Goal: Task Accomplishment & Management: Use online tool/utility

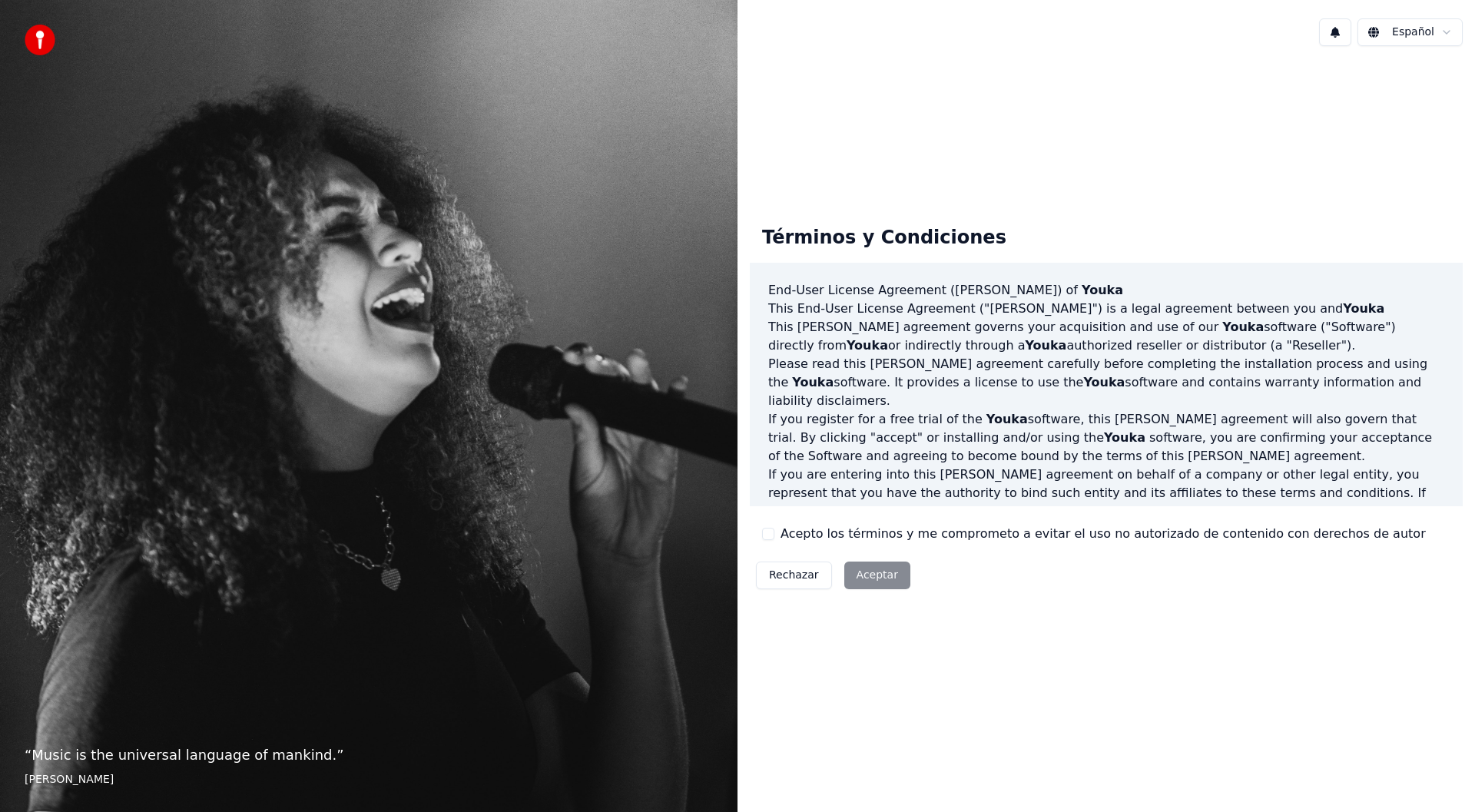
click at [856, 570] on div "Rechazar Aceptar" at bounding box center [833, 575] width 167 height 40
drag, startPoint x: 1184, startPoint y: 580, endPoint x: 1229, endPoint y: 538, distance: 61.6
click at [1186, 576] on div "Términos y Condiciones End-User License Agreement (EULA) of Youka This End-User…" at bounding box center [1106, 404] width 713 height 381
click at [864, 582] on div "Rechazar Aceptar" at bounding box center [833, 575] width 167 height 40
click at [984, 479] on p "If you are entering into this EULA agreement on behalf of a company or other le…" at bounding box center [1106, 501] width 676 height 73
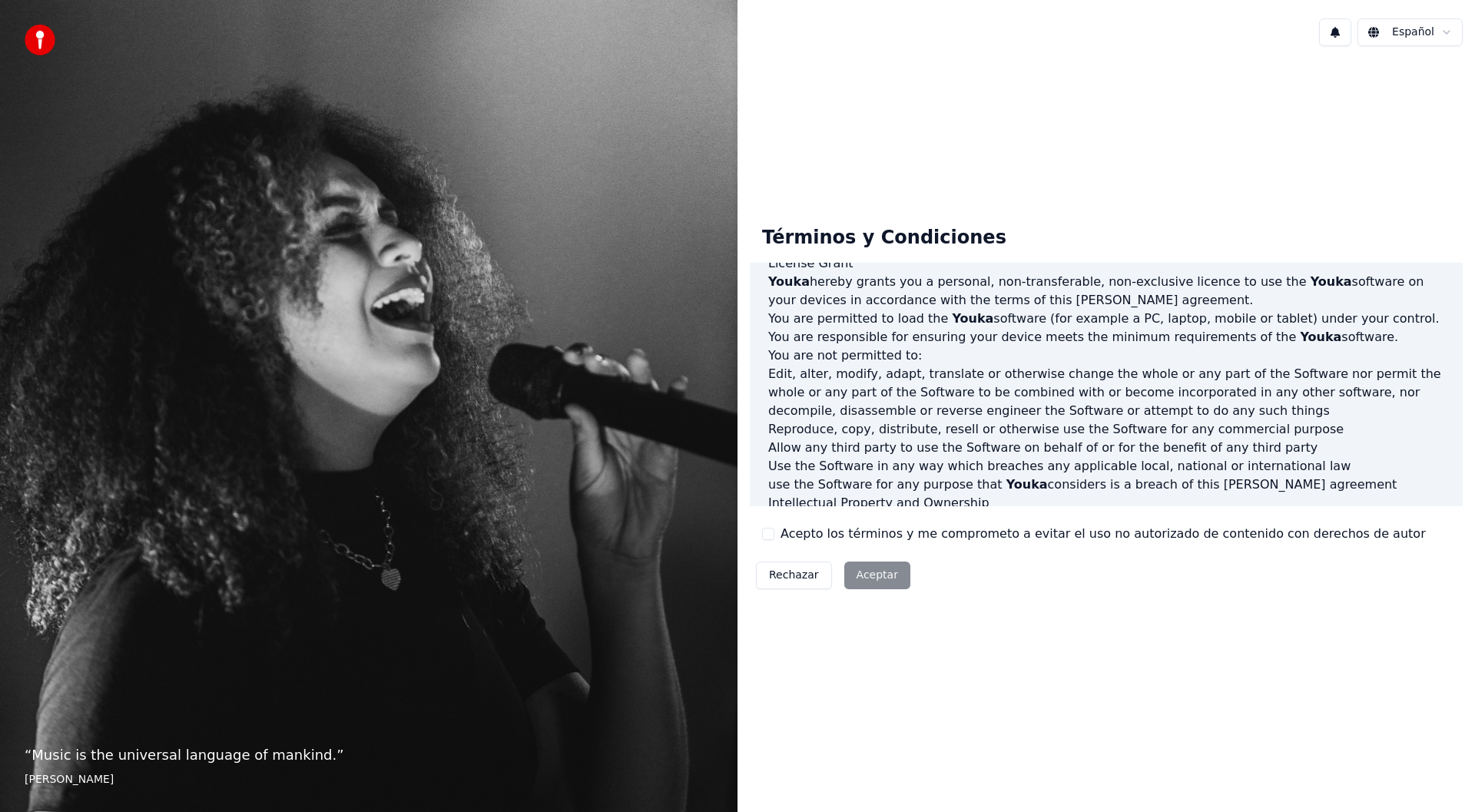
scroll to position [604, 0]
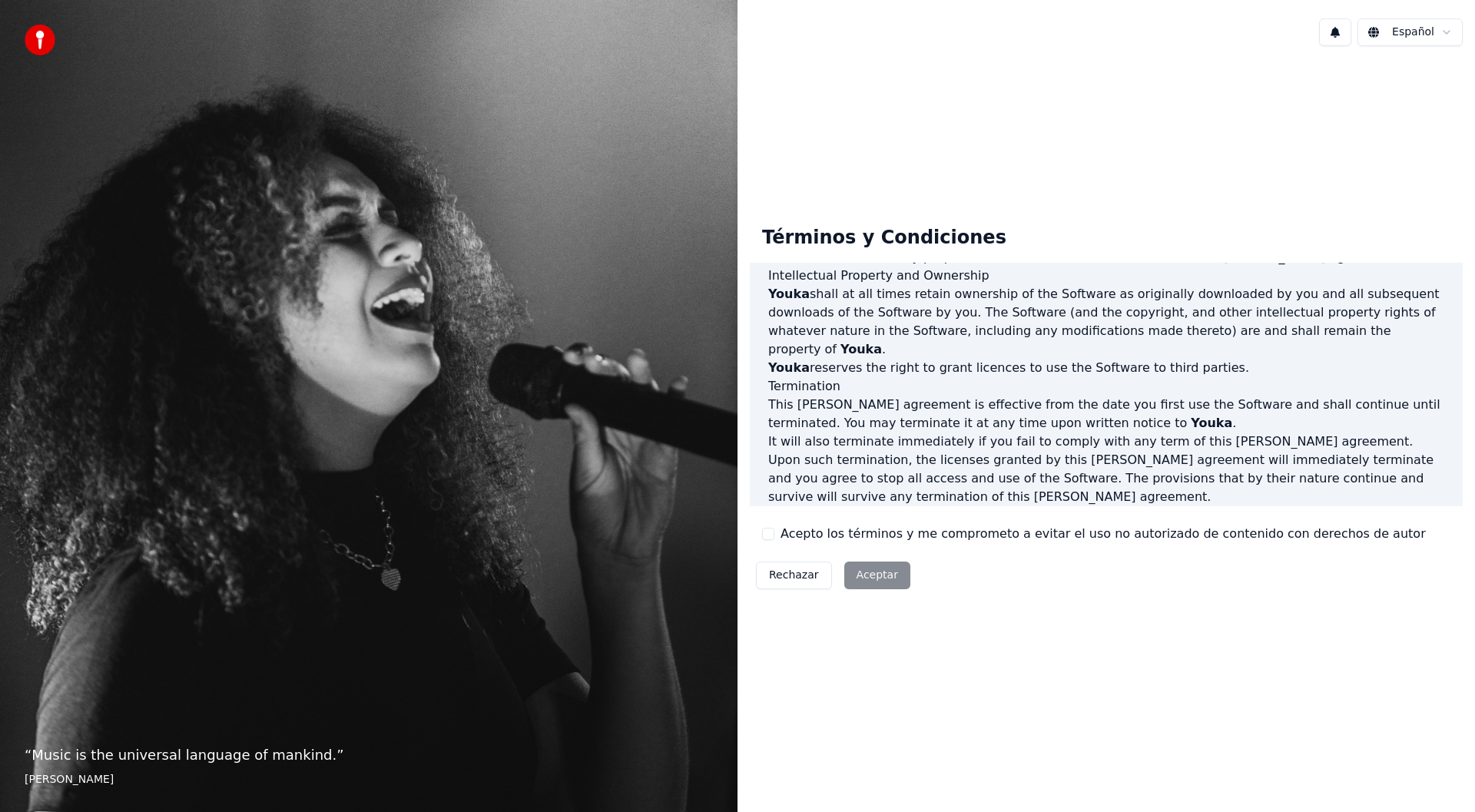
click at [765, 539] on button "Acepto los términos y me comprometo a evitar el uso no autorizado de contenido …" at bounding box center [768, 533] width 12 height 12
click at [861, 578] on button "Aceptar" at bounding box center [877, 576] width 66 height 28
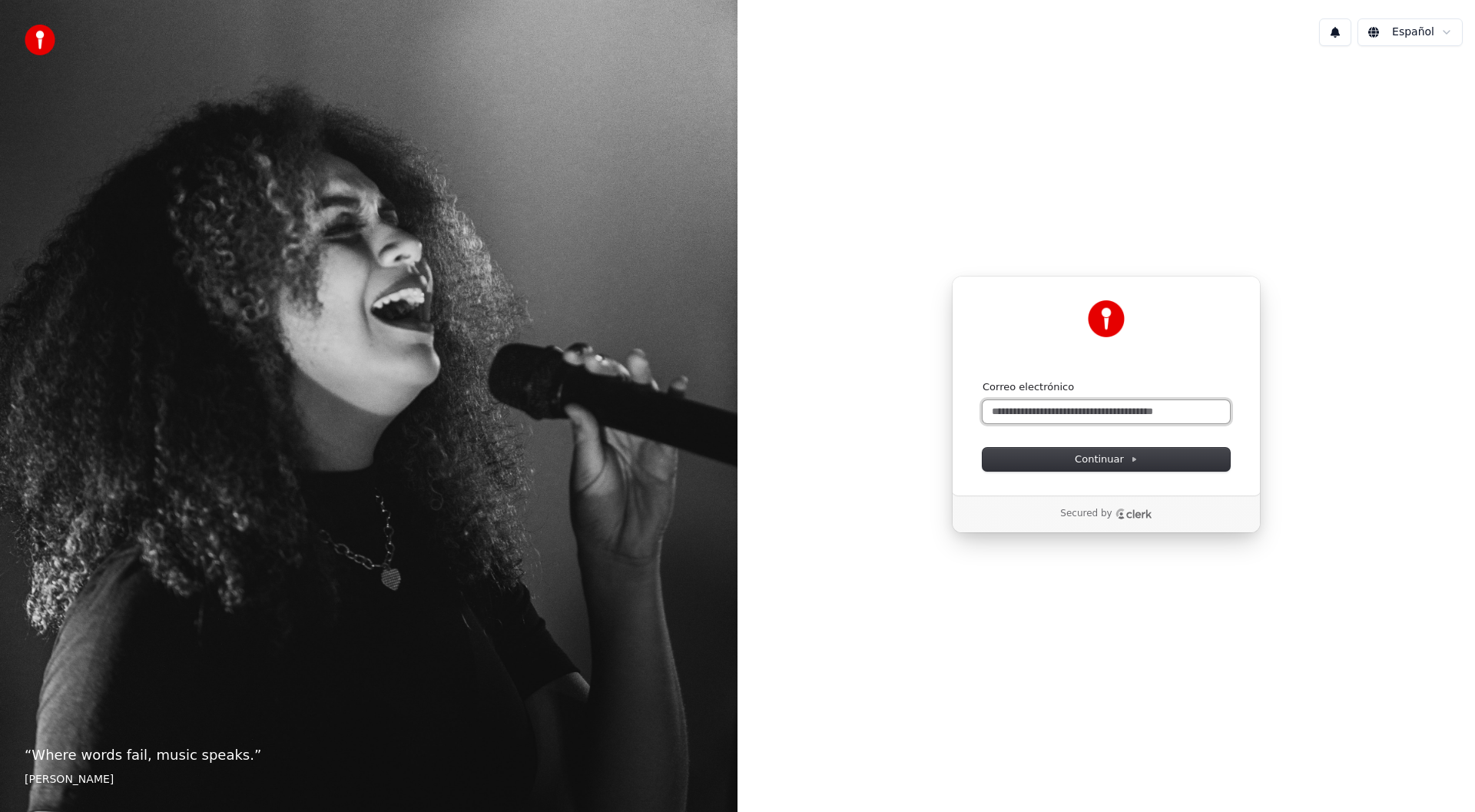
click at [1055, 412] on input "Correo electrónico" at bounding box center [1106, 412] width 248 height 23
click at [1095, 458] on span "Continuar" at bounding box center [1106, 459] width 63 height 14
type input "**********"
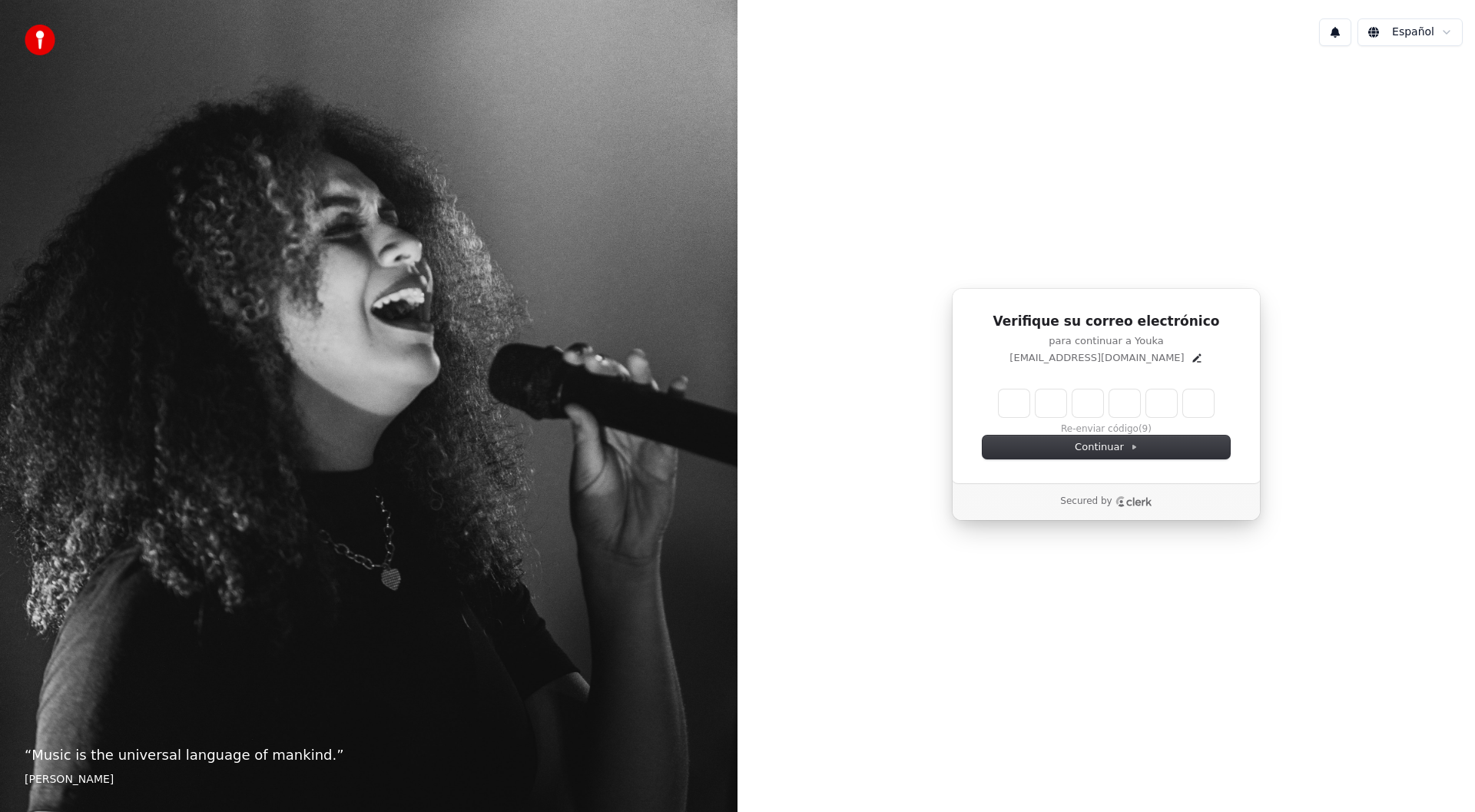
click at [1013, 403] on input "Enter verification code" at bounding box center [1106, 403] width 215 height 28
type input "******"
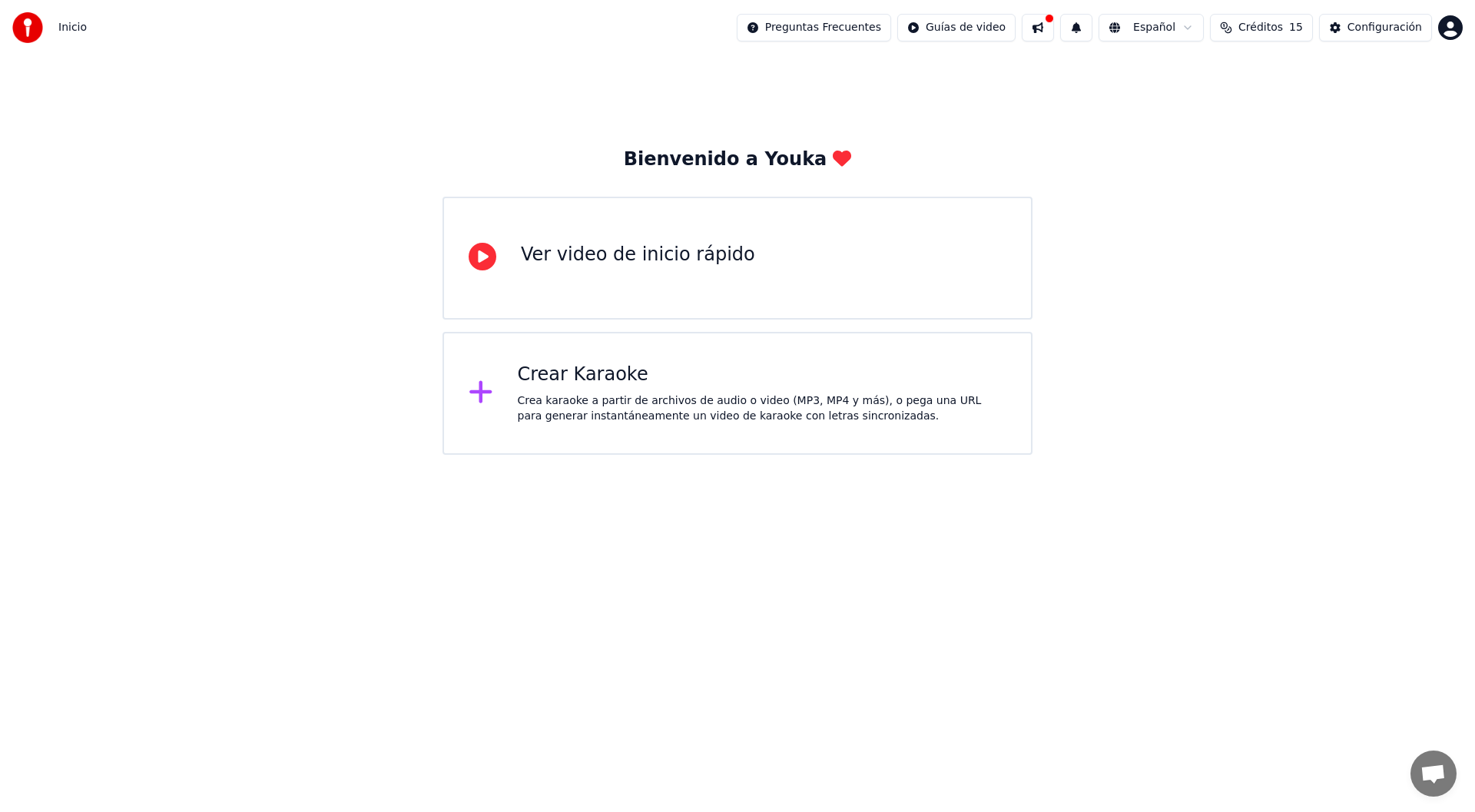
click at [610, 388] on div "Crear Karaoke Crea karaoke a partir de archivos de audio o video (MP3, MP4 y má…" at bounding box center [762, 393] width 489 height 61
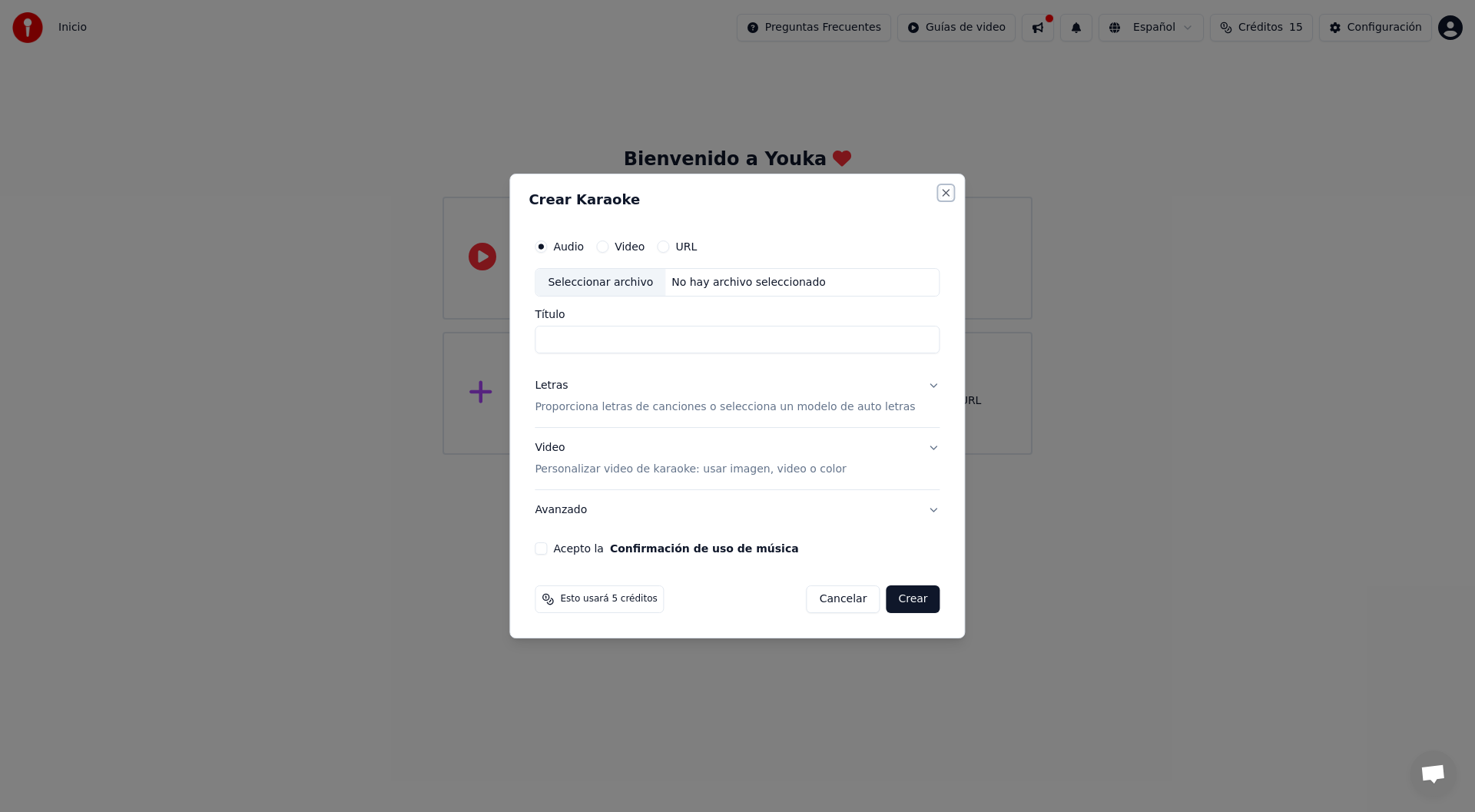
click at [940, 193] on button "Close" at bounding box center [946, 192] width 12 height 12
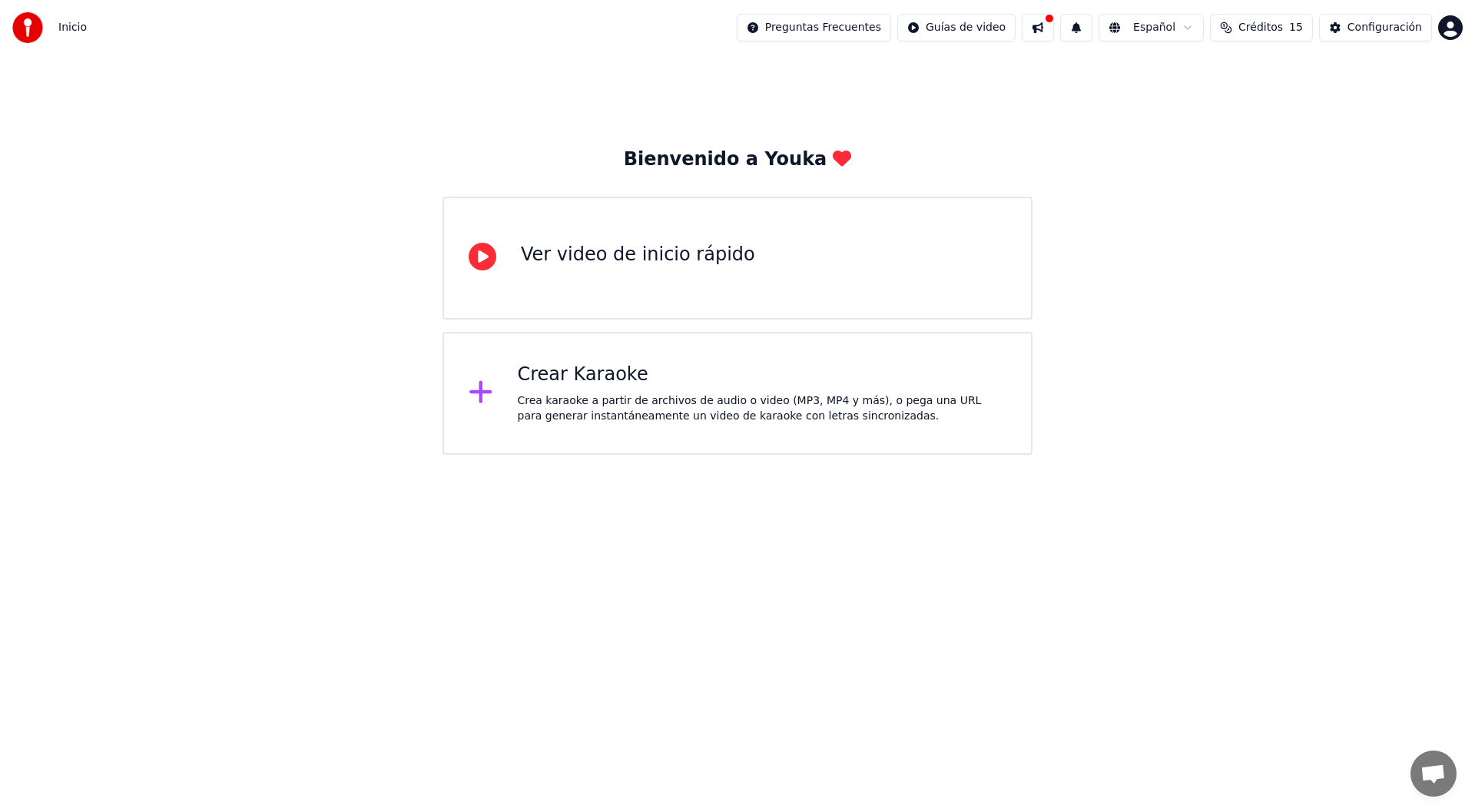
click at [478, 258] on icon at bounding box center [482, 256] width 28 height 28
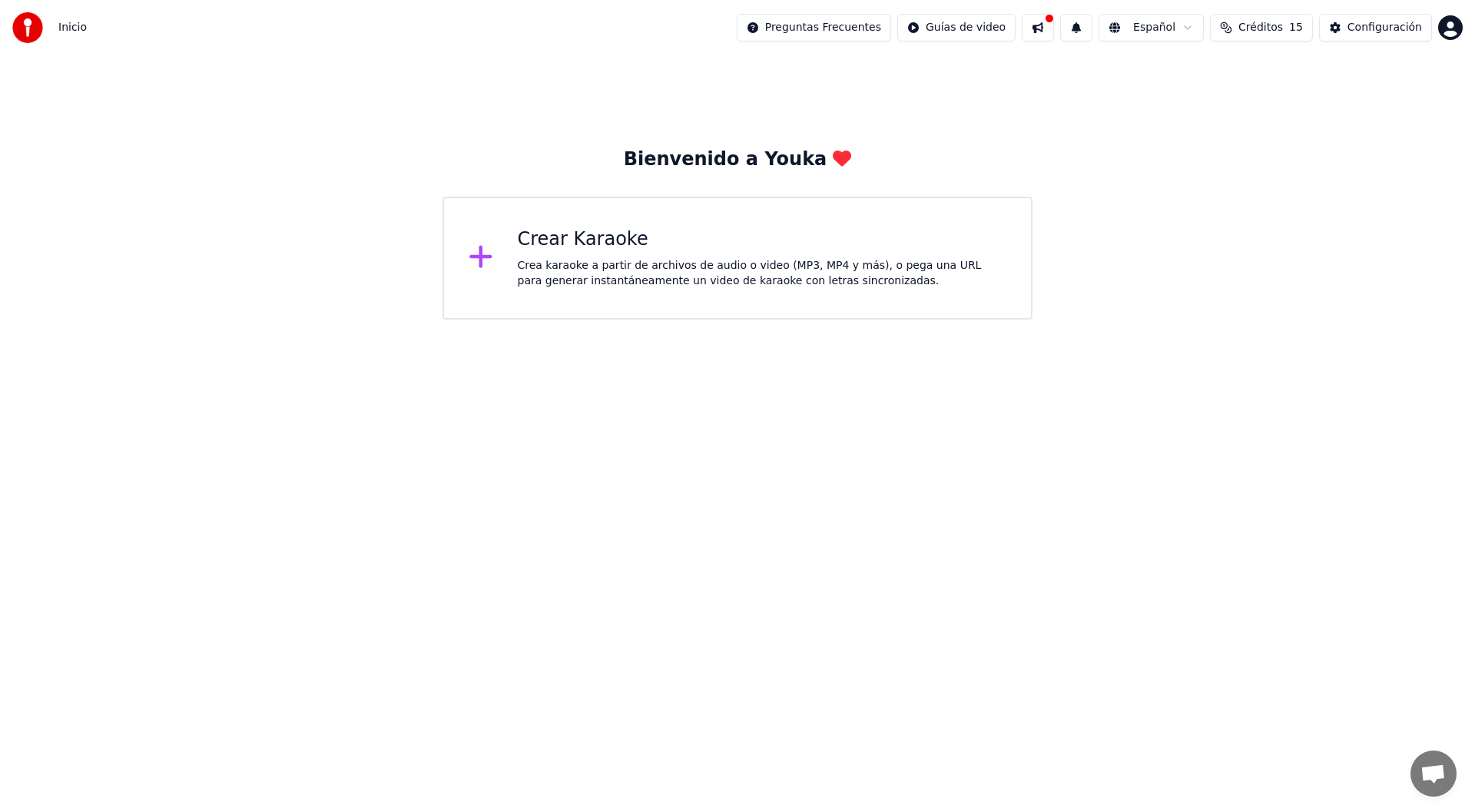
click at [607, 252] on div "Crear Karaoke Crea karaoke a partir de archivos de audio o video (MP3, MP4 y má…" at bounding box center [762, 257] width 489 height 61
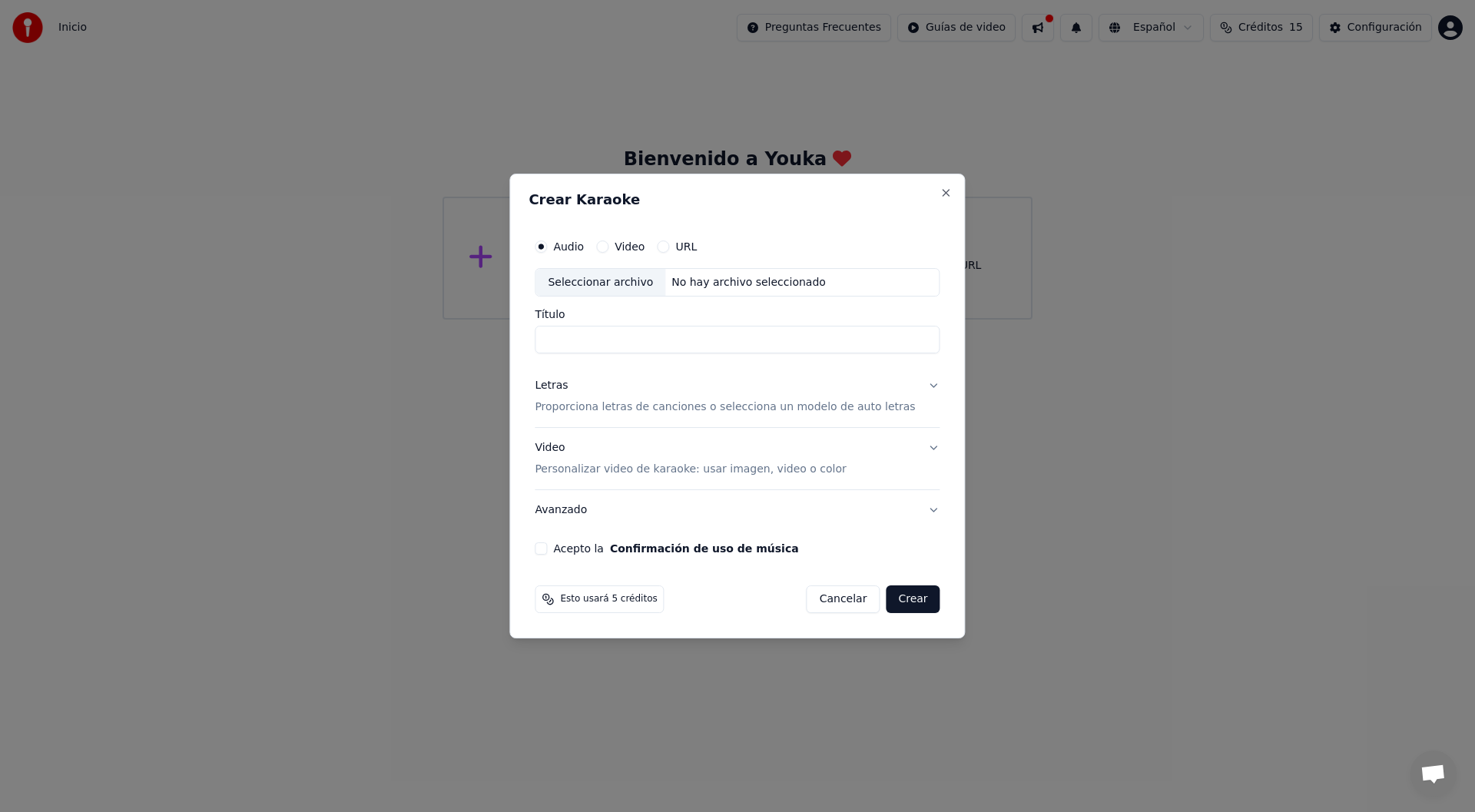
click at [583, 249] on label "Audio" at bounding box center [569, 246] width 31 height 10
click at [547, 249] on button "Audio" at bounding box center [540, 247] width 12 height 12
click at [578, 248] on label "Audio" at bounding box center [569, 246] width 31 height 10
click at [547, 248] on button "Audio" at bounding box center [540, 247] width 12 height 12
click at [586, 280] on div "Seleccionar archivo" at bounding box center [600, 282] width 129 height 28
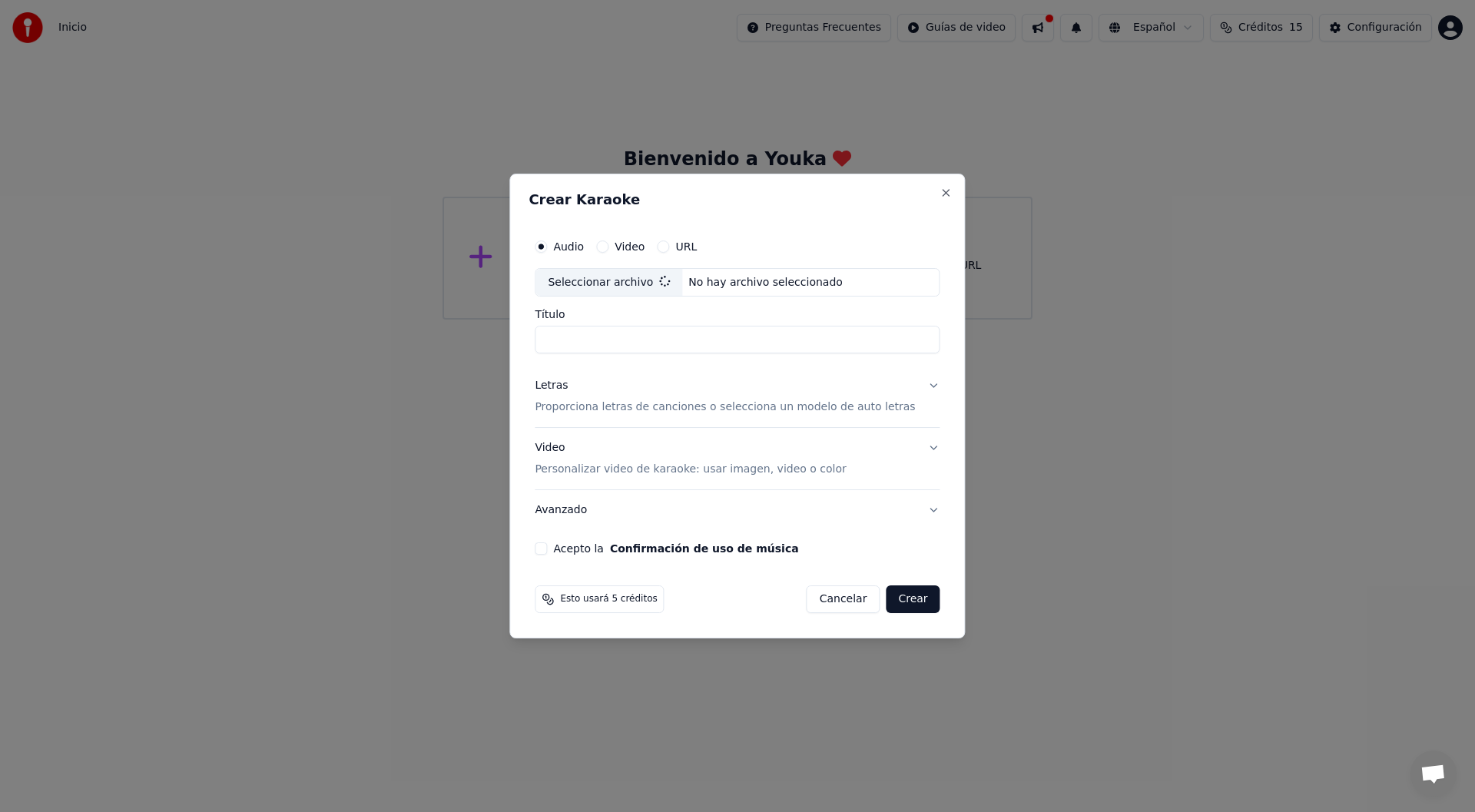
type input "**********"
click at [917, 387] on button "Letras Proporciona letras de canciones o selecciona un modelo de auto letras" at bounding box center [736, 396] width 405 height 61
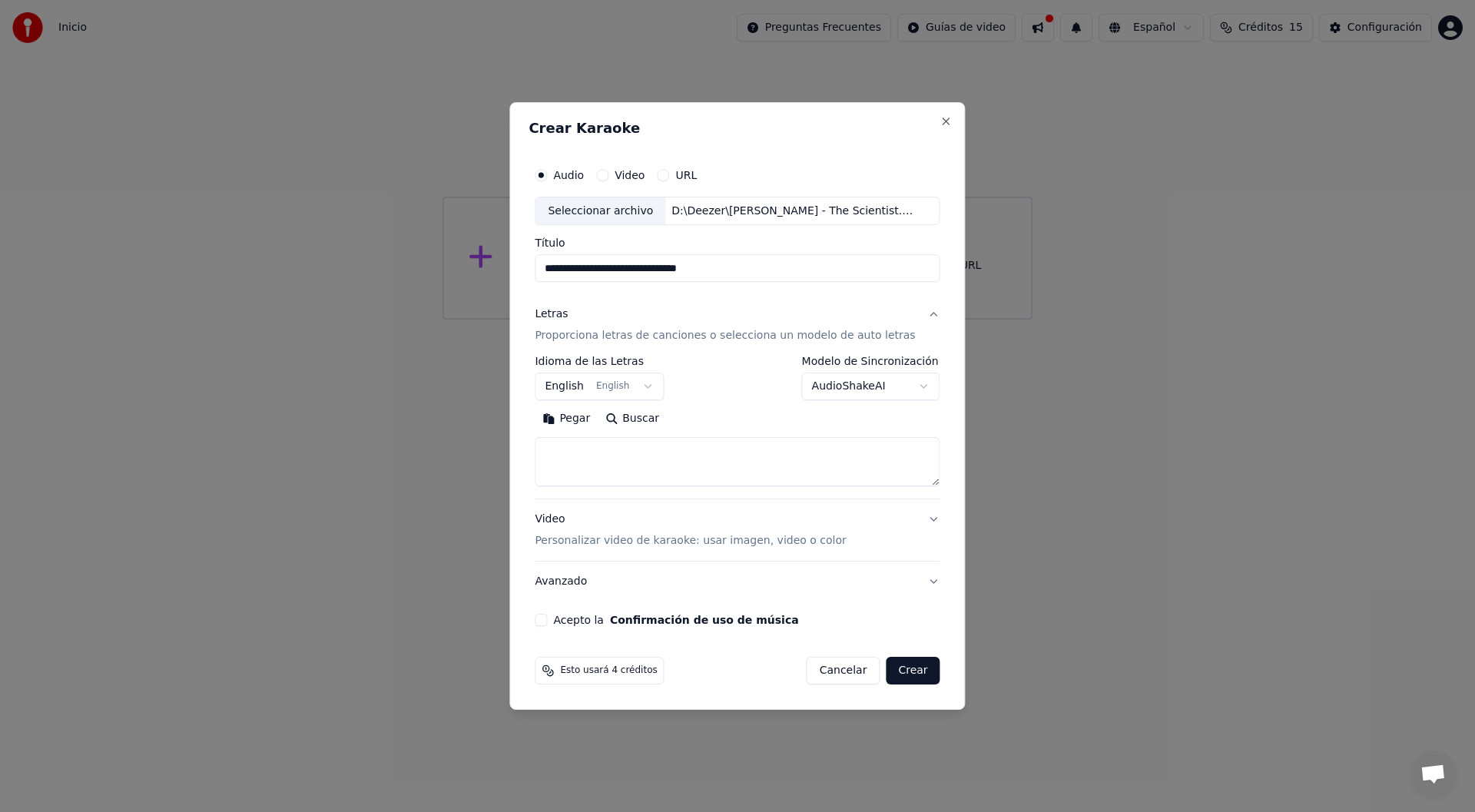
click at [591, 415] on button "Pegar" at bounding box center [565, 419] width 63 height 24
click at [562, 469] on textarea at bounding box center [718, 462] width 368 height 49
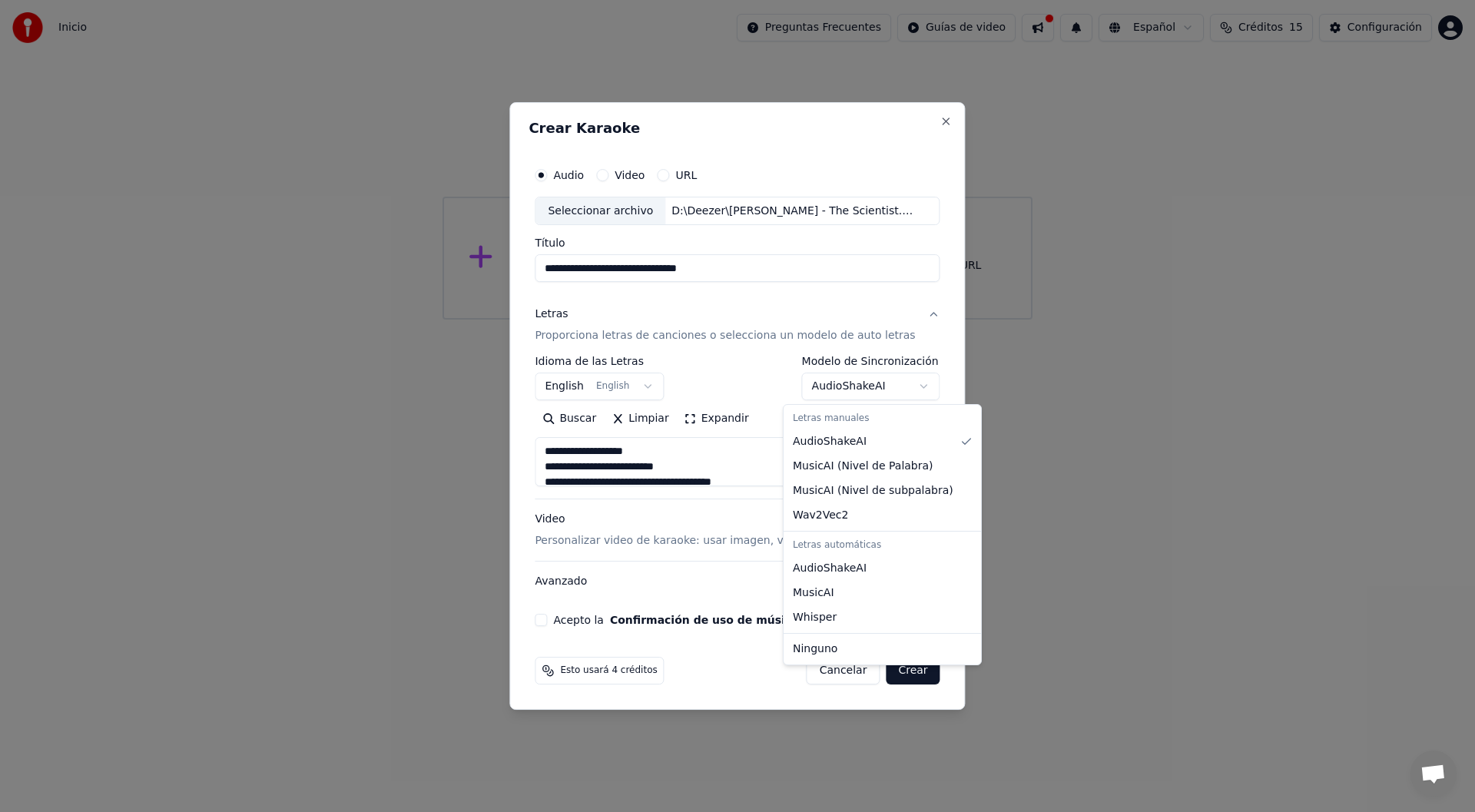
click at [898, 319] on body "**********" at bounding box center [737, 160] width 1475 height 319
click at [896, 319] on body "**********" at bounding box center [737, 160] width 1475 height 319
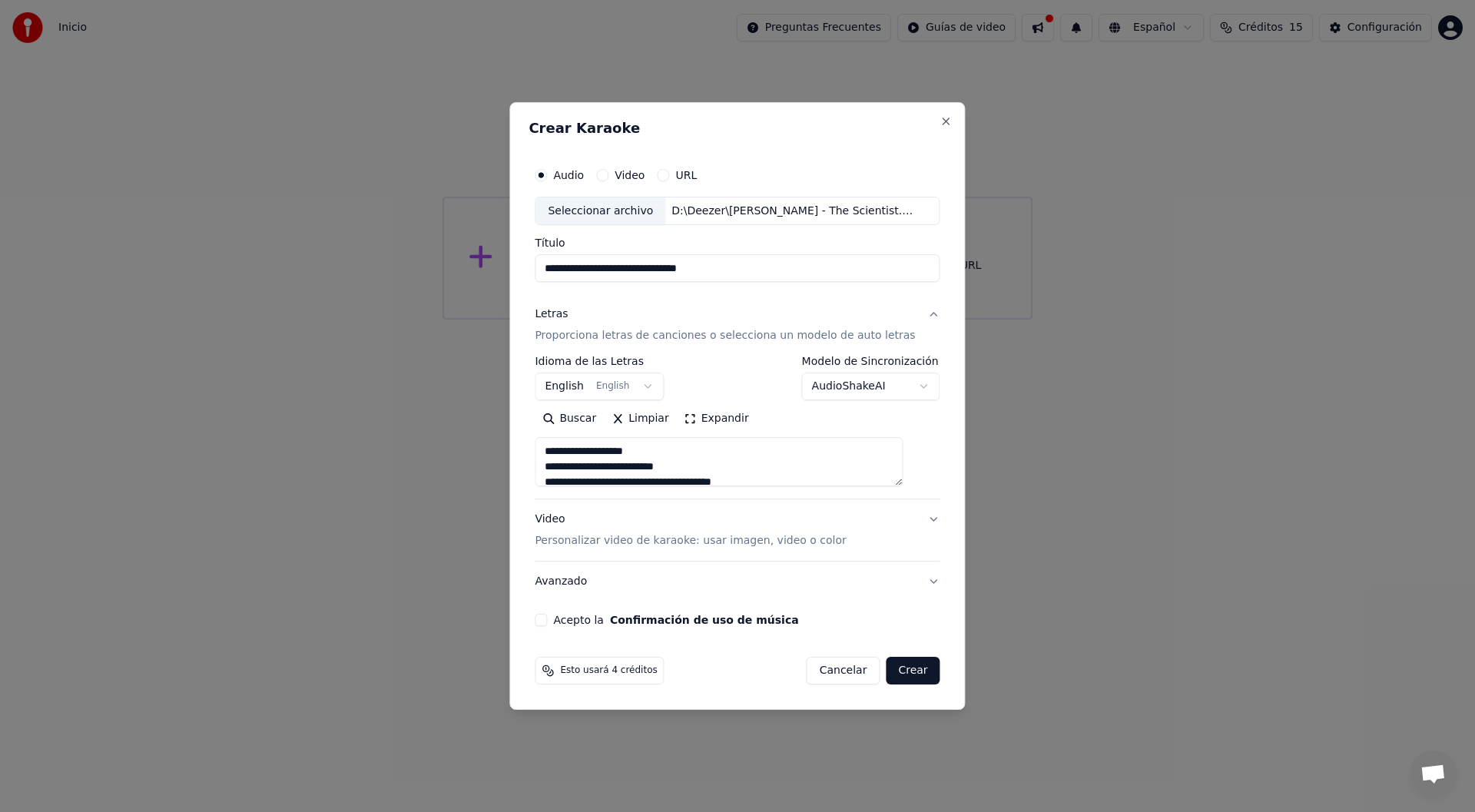
drag, startPoint x: 562, startPoint y: 466, endPoint x: 676, endPoint y: 450, distance: 115.1
click at [565, 467] on textarea at bounding box center [718, 462] width 368 height 49
type textarea "**********"
click at [687, 542] on p "Personalizar video de karaoke: usar imagen, video o color" at bounding box center [690, 541] width 311 height 16
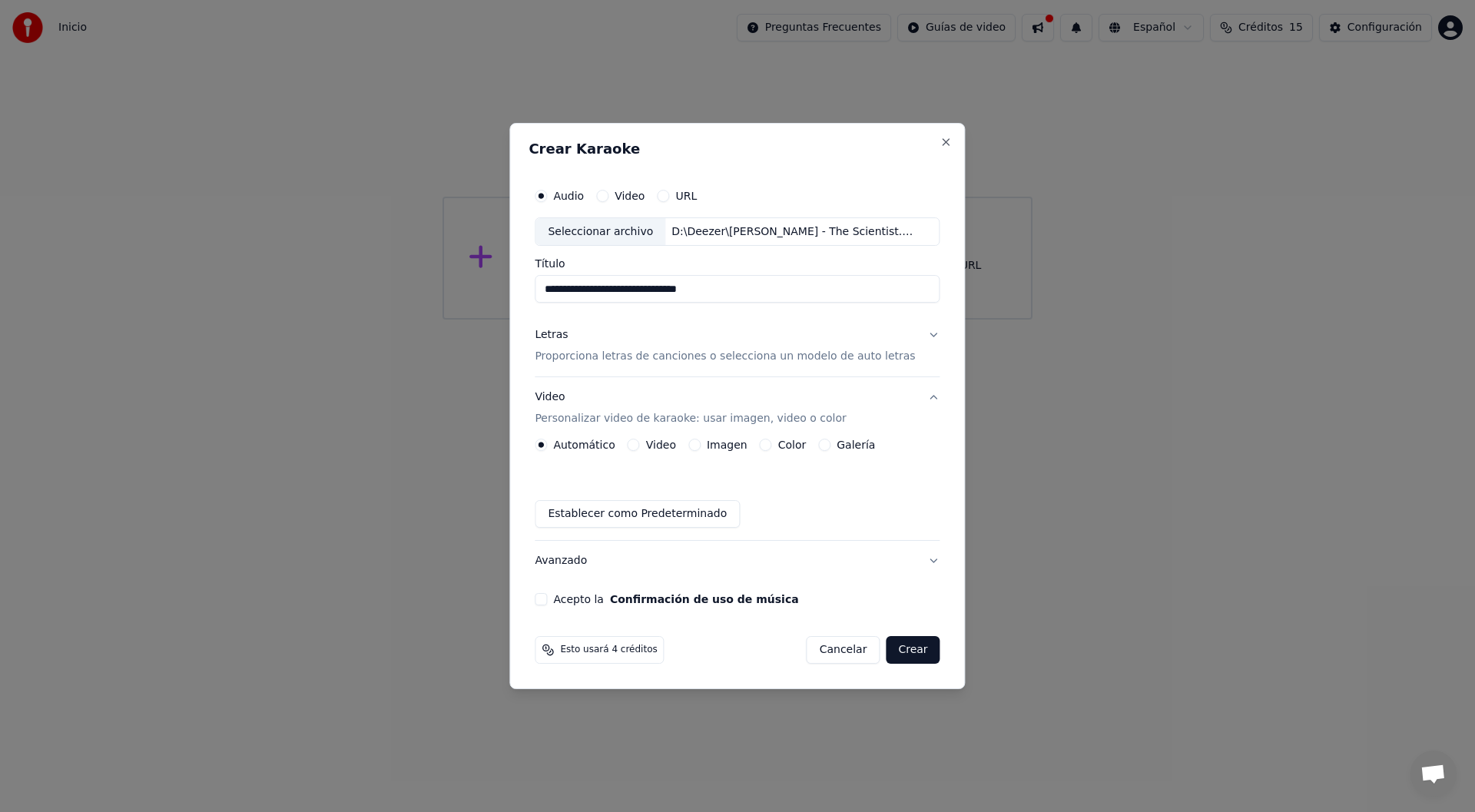
drag, startPoint x: 563, startPoint y: 599, endPoint x: 571, endPoint y: 603, distance: 8.9
click at [568, 601] on div "Acepto la Confirmación de uso de música" at bounding box center [736, 599] width 405 height 12
click at [547, 601] on button "Acepto la Confirmación de uso de música" at bounding box center [540, 599] width 12 height 12
click at [898, 652] on button "Crear" at bounding box center [912, 650] width 54 height 28
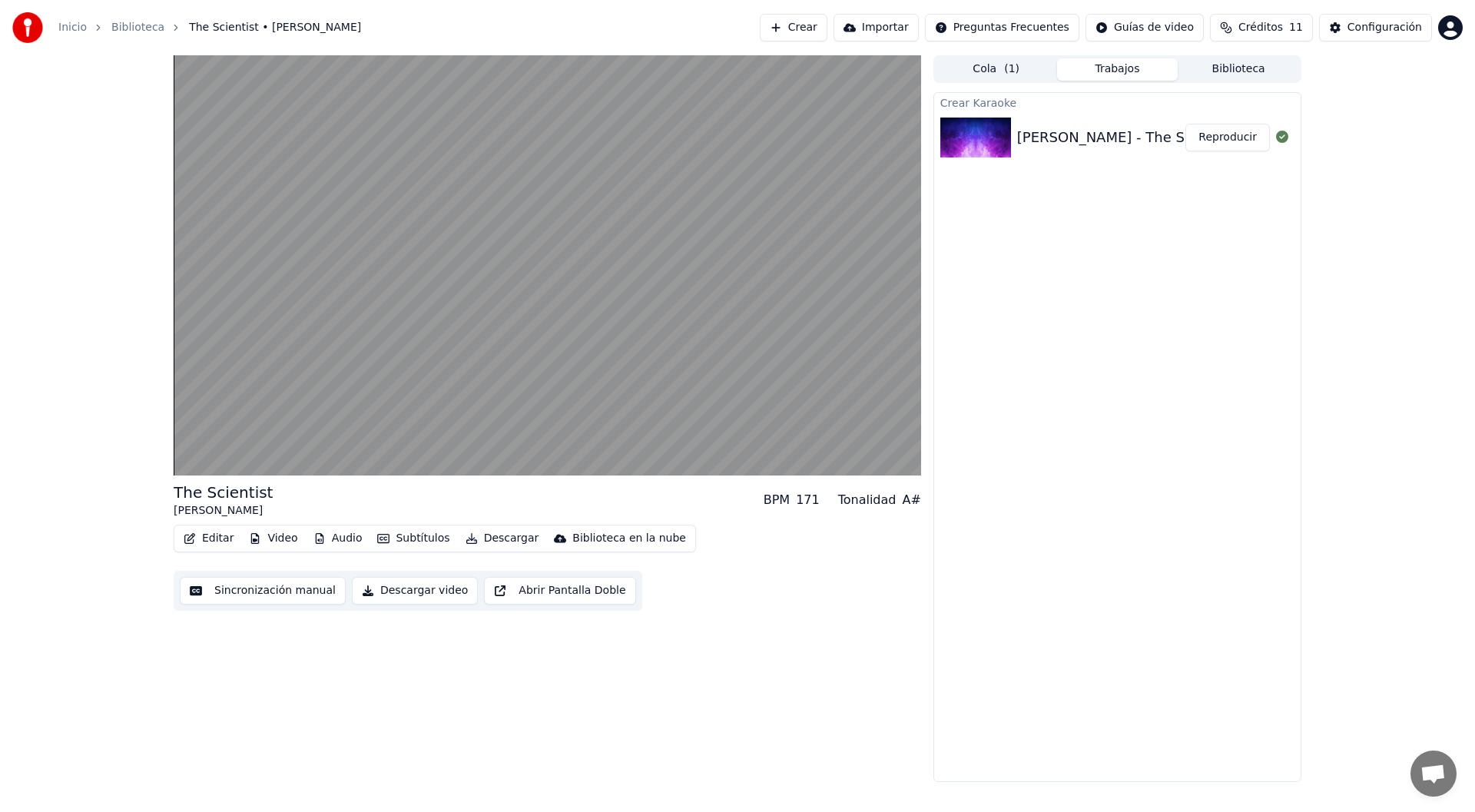
click at [543, 590] on button "Abrir Pantalla Doble" at bounding box center [559, 590] width 151 height 28
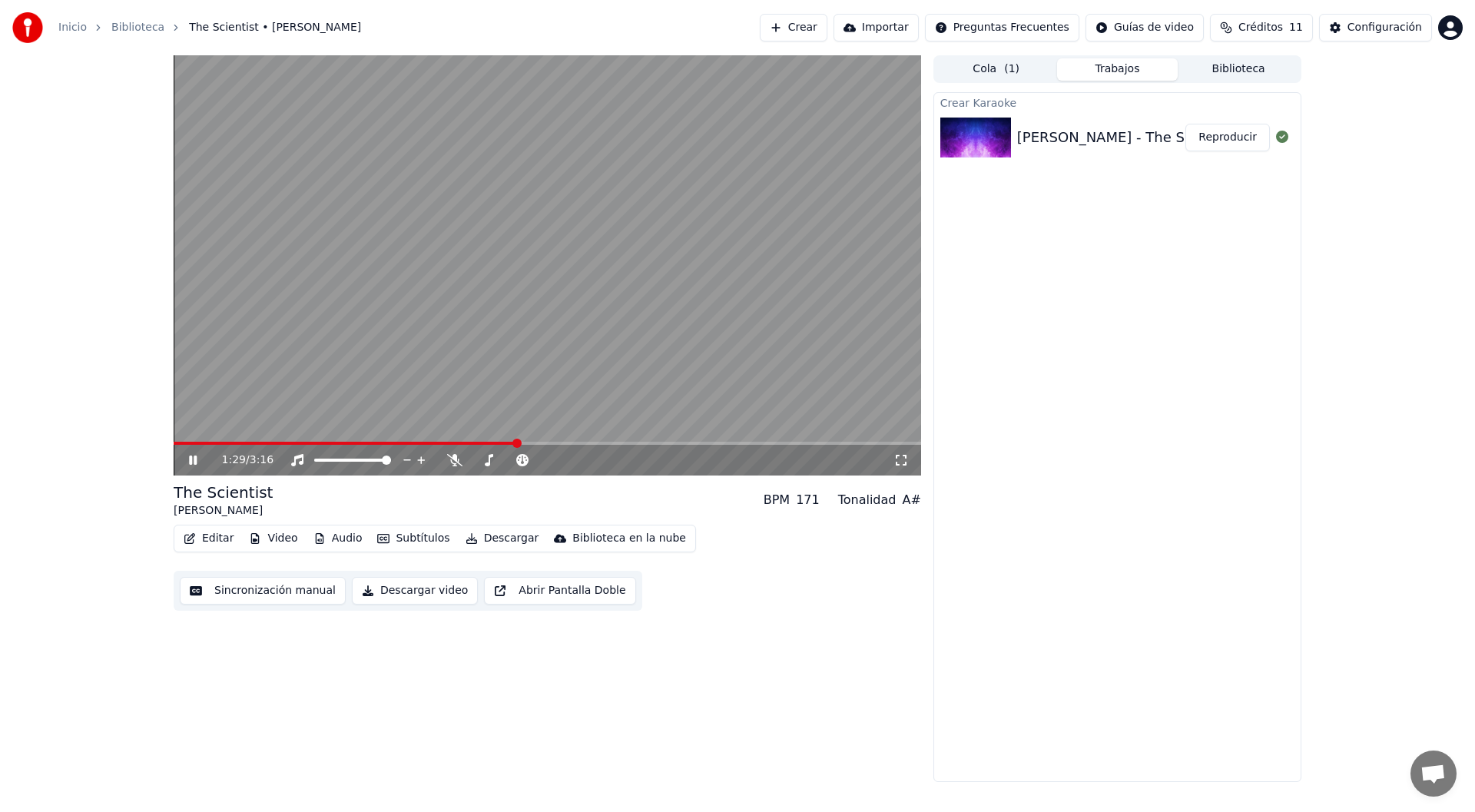
click at [269, 589] on button "Sincronización manual" at bounding box center [262, 590] width 166 height 28
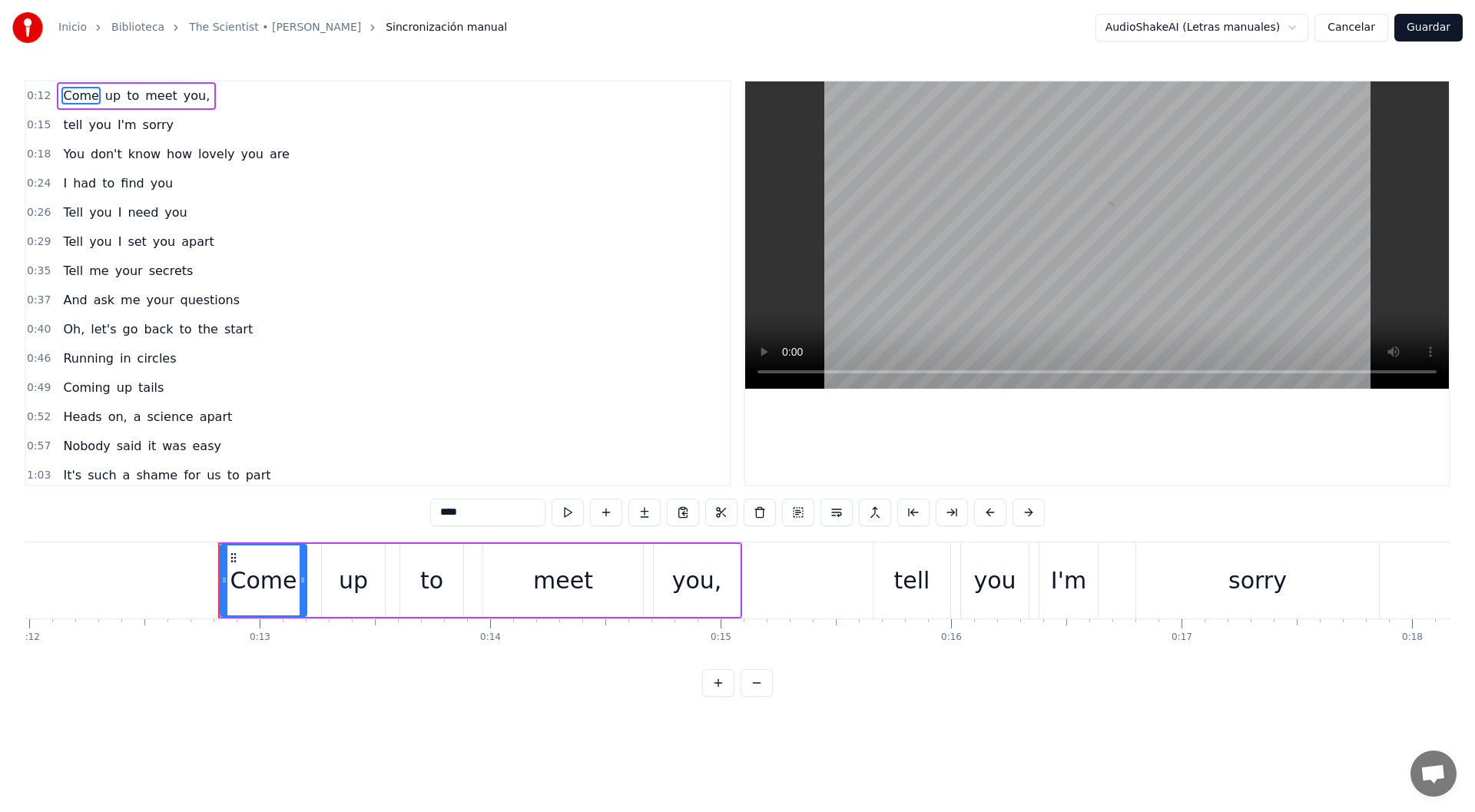
scroll to position [0, 2878]
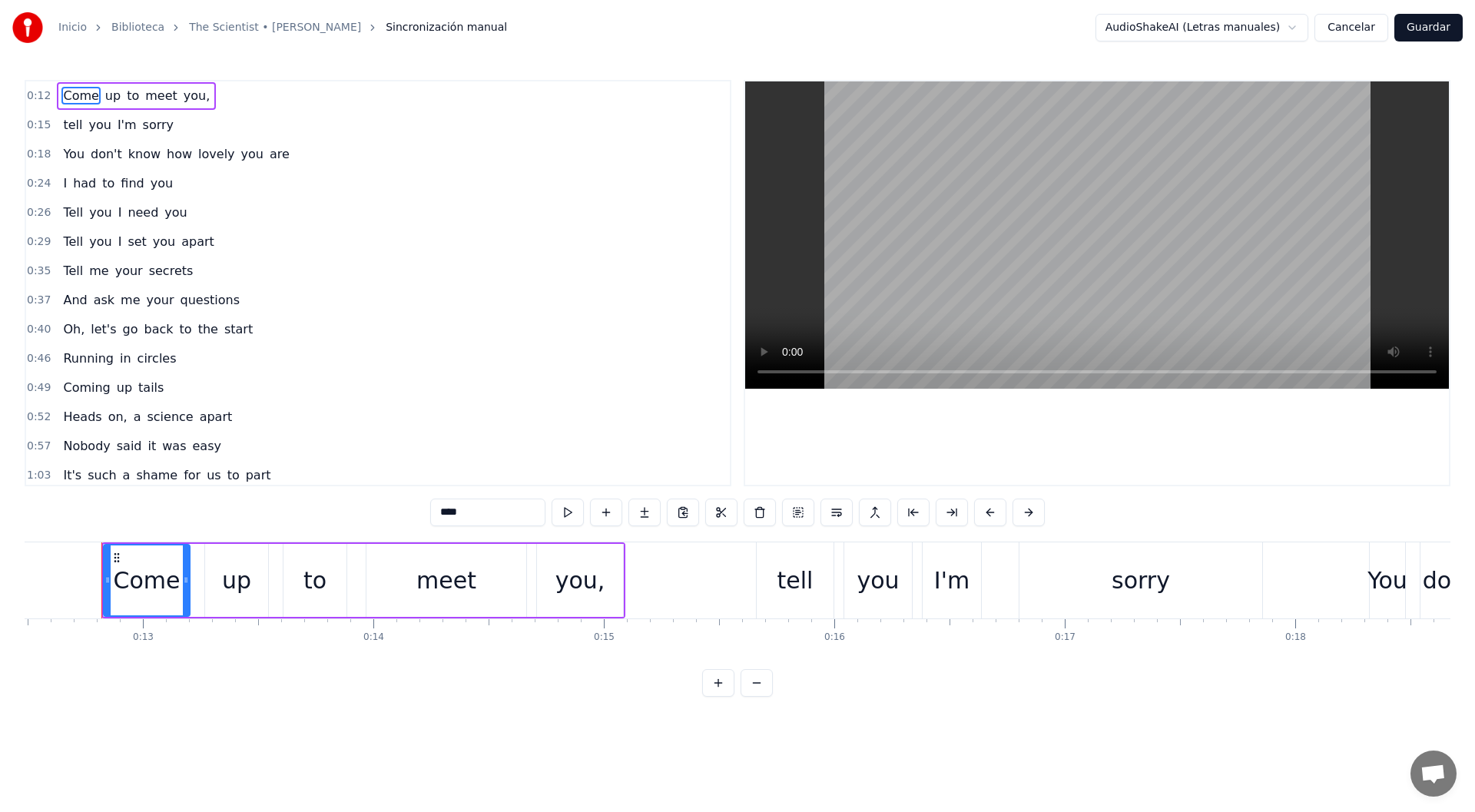
click at [1360, 29] on button "Cancelar" at bounding box center [1351, 28] width 73 height 28
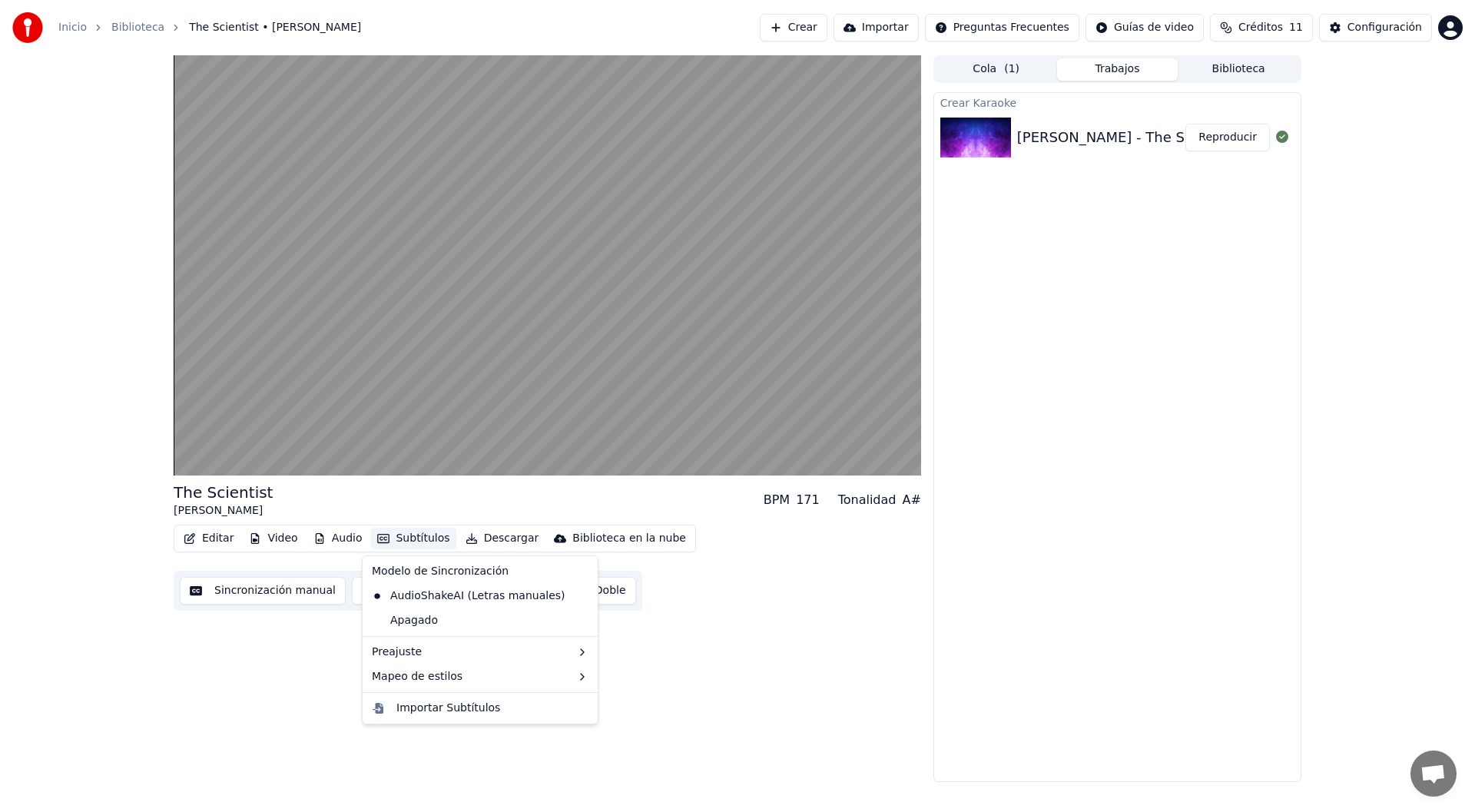
click at [400, 538] on button "Subtítulos" at bounding box center [413, 538] width 85 height 22
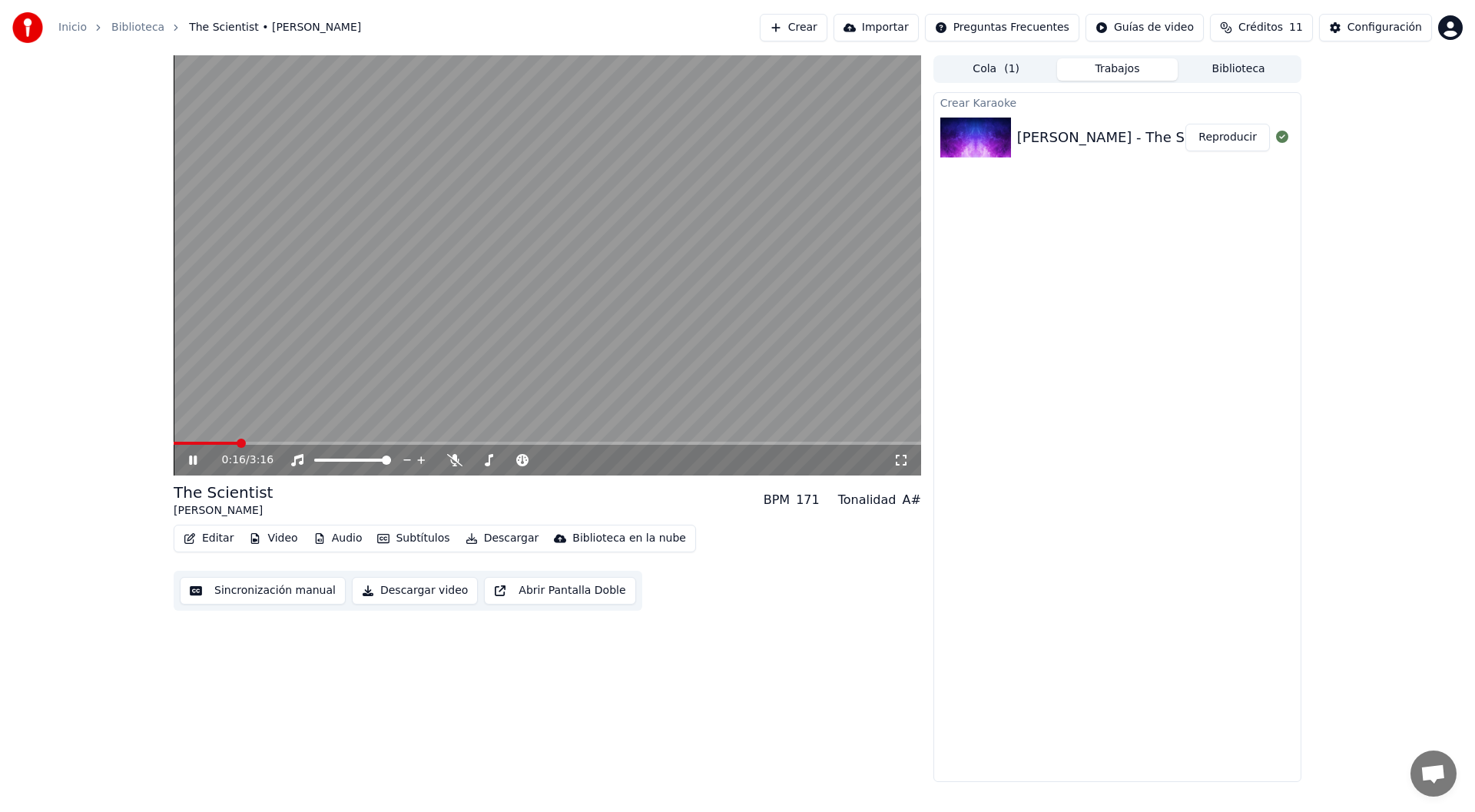
click at [1430, 192] on div "0:16 / 3:16 The Scientist [PERSON_NAME] BPM 171 Tonalidad A# Editar Video Audio…" at bounding box center [737, 419] width 1475 height 727
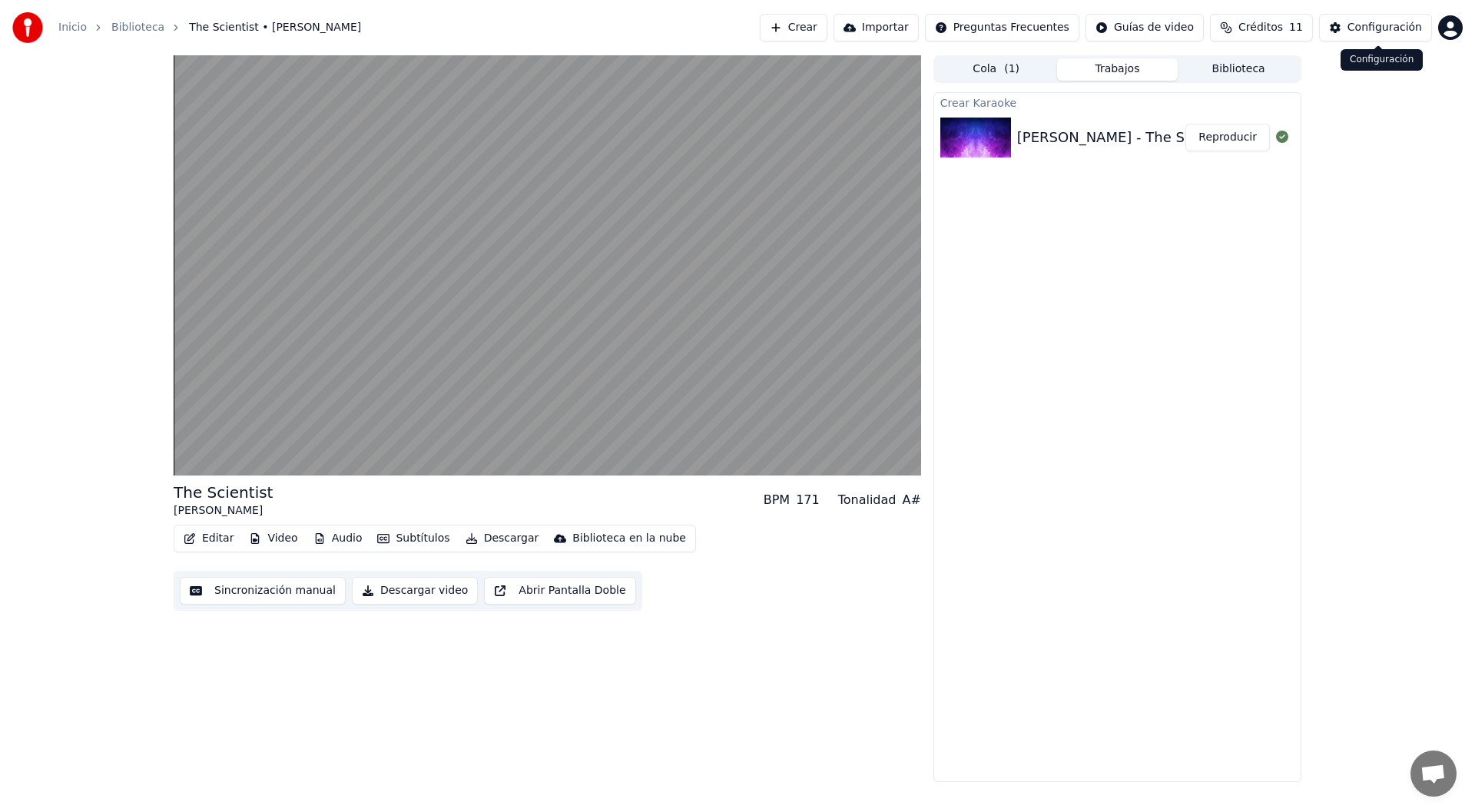
click at [1385, 28] on div "Configuración" at bounding box center [1384, 28] width 74 height 16
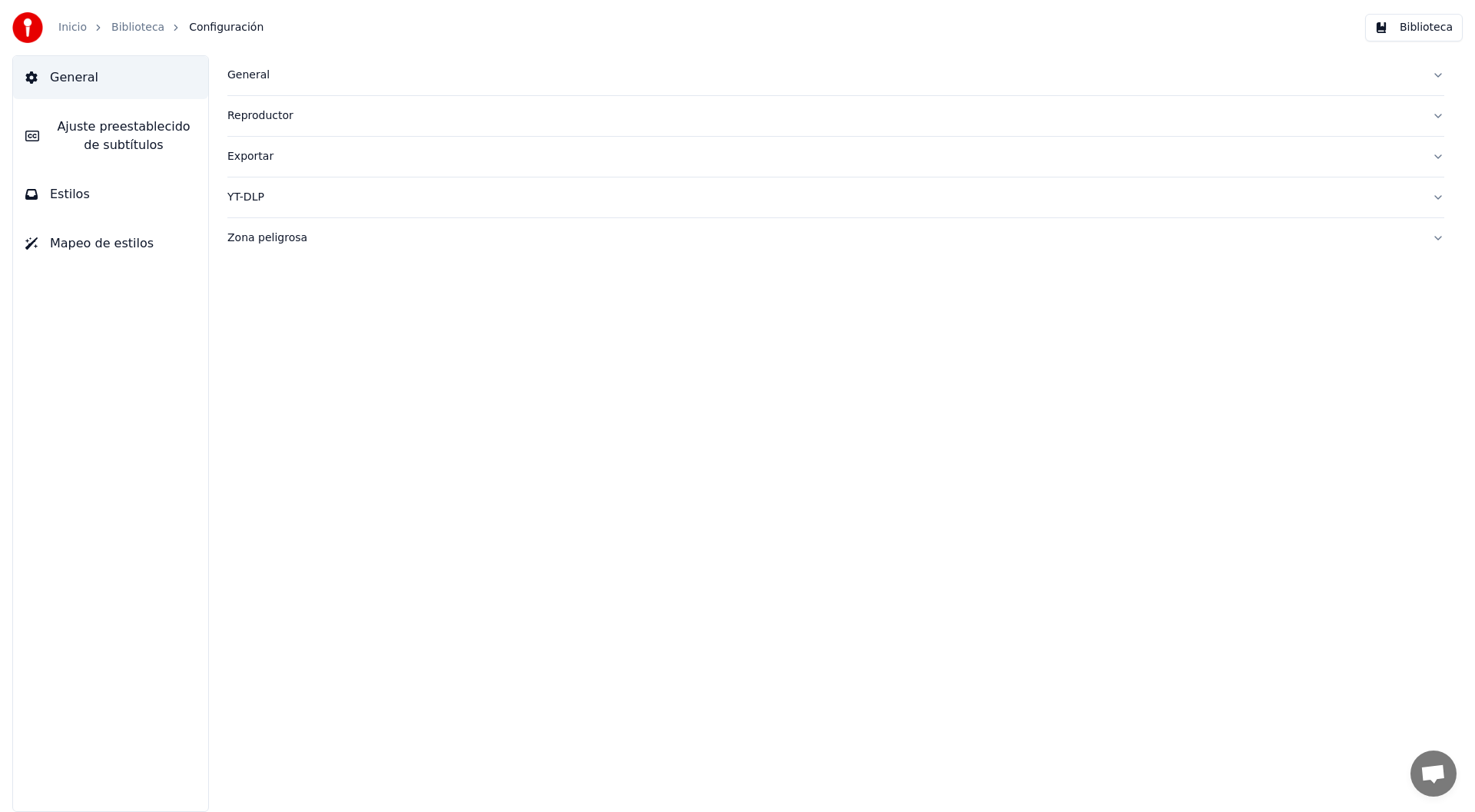
click at [145, 28] on link "Biblioteca" at bounding box center [137, 28] width 53 height 16
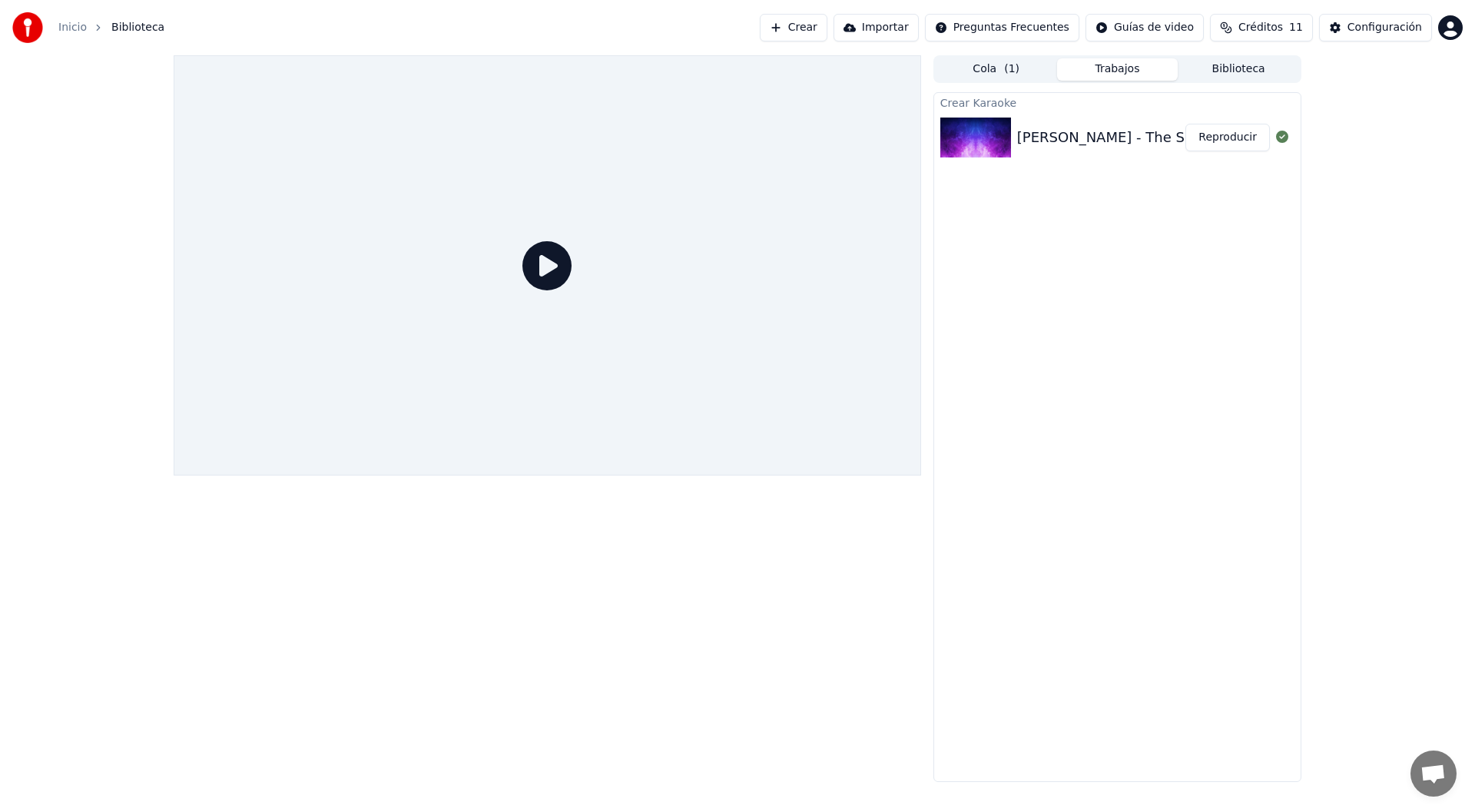
click at [1070, 285] on div "Crear Karaoke [PERSON_NAME] - The Scientist Reproducir" at bounding box center [1117, 437] width 368 height 689
drag, startPoint x: 1373, startPoint y: 175, endPoint x: 1350, endPoint y: 145, distance: 37.8
click at [1371, 174] on div "Cola ( 1 ) Trabajos Biblioteca Crear Karaoke [PERSON_NAME] - The Scientist Repr…" at bounding box center [737, 419] width 1475 height 727
click at [1271, 27] on span "Créditos" at bounding box center [1261, 28] width 45 height 16
click at [1264, 141] on button "Actualizar" at bounding box center [1270, 142] width 91 height 28
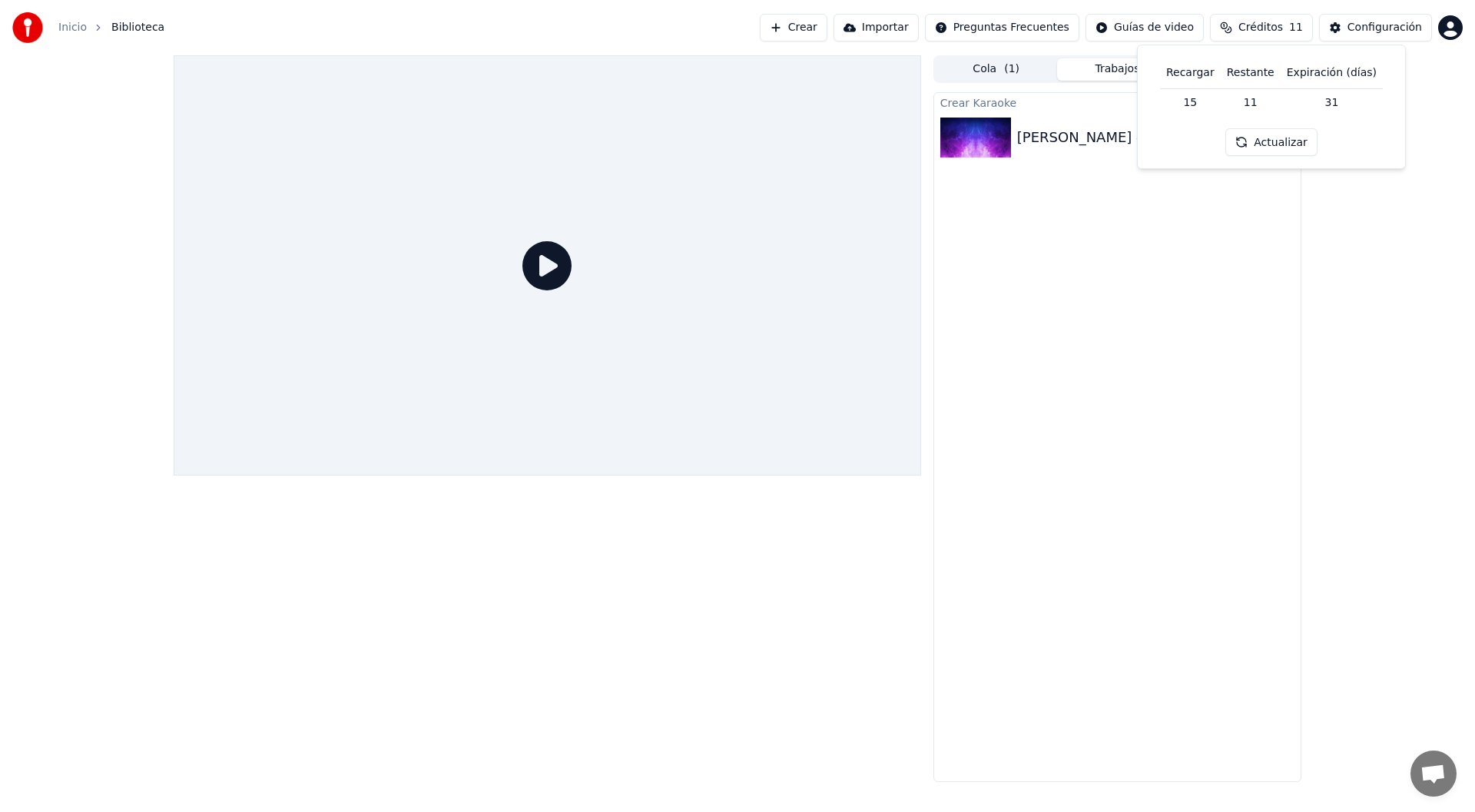
click at [1277, 146] on button "Actualizar" at bounding box center [1270, 142] width 91 height 28
click at [1418, 85] on div "Cola ( 1 ) Trabajos Biblioteca Crear Karaoke [PERSON_NAME] - The Scientist Repr…" at bounding box center [737, 419] width 1475 height 727
drag, startPoint x: 1378, startPoint y: 457, endPoint x: 1332, endPoint y: 287, distance: 176.1
click at [1359, 438] on div "Cola ( 1 ) Trabajos Biblioteca Crear Karaoke [PERSON_NAME] - The Scientist Repr…" at bounding box center [737, 419] width 1475 height 727
click at [827, 28] on button "Crear" at bounding box center [793, 28] width 67 height 28
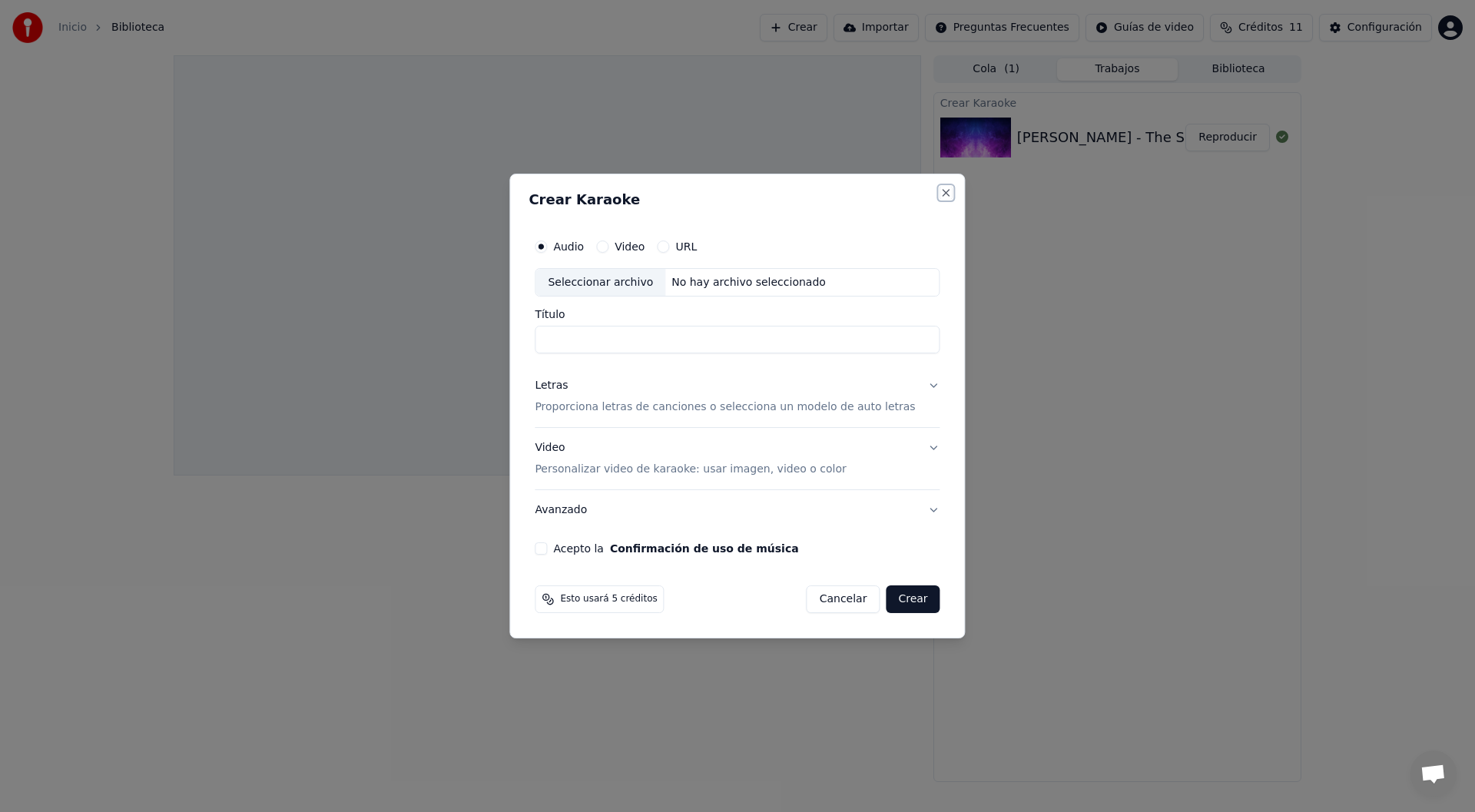
click at [940, 192] on button "Close" at bounding box center [946, 192] width 12 height 12
